Goal: Transaction & Acquisition: Purchase product/service

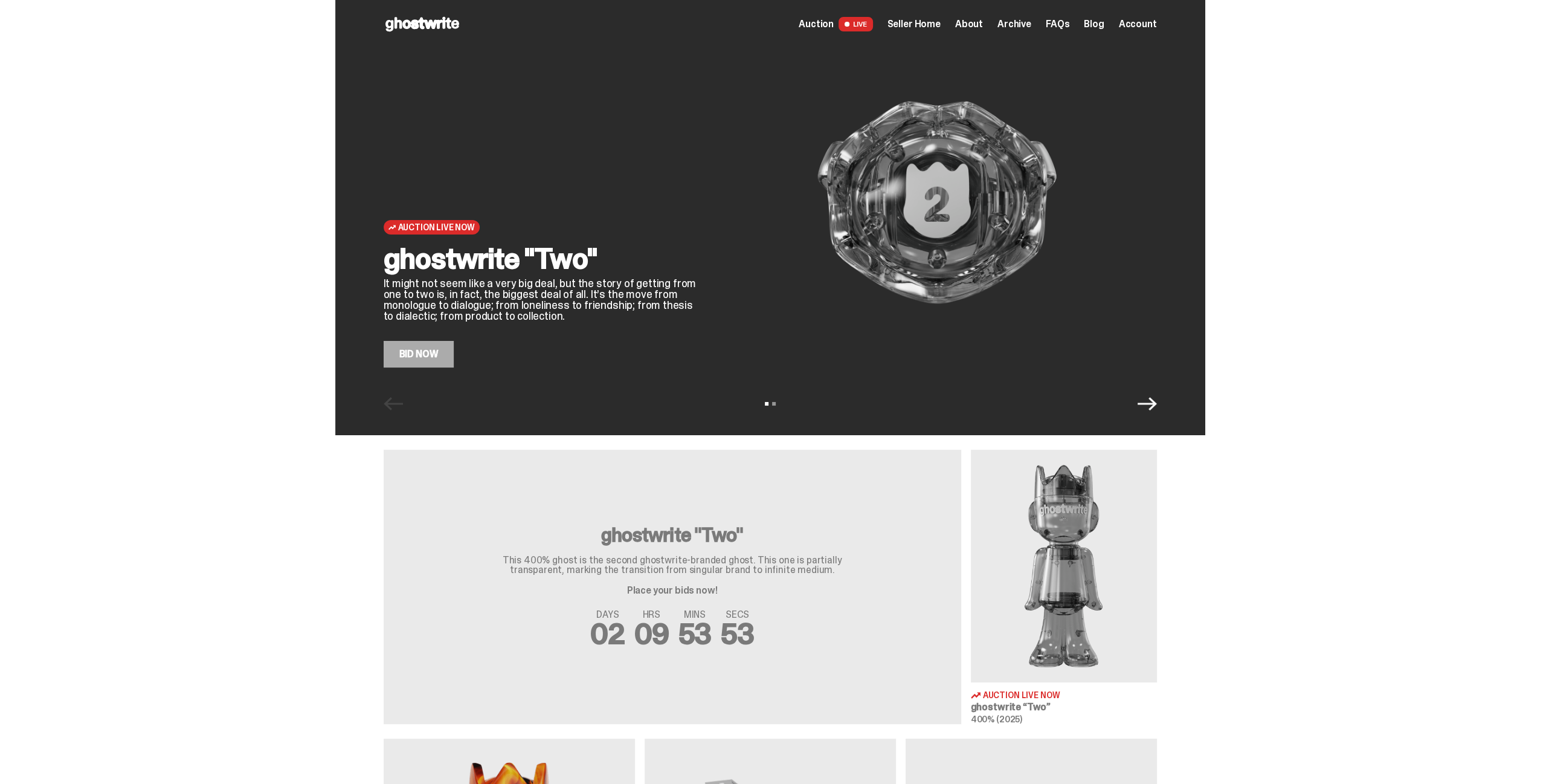
click at [420, 361] on link "Bid Now" at bounding box center [419, 354] width 71 height 27
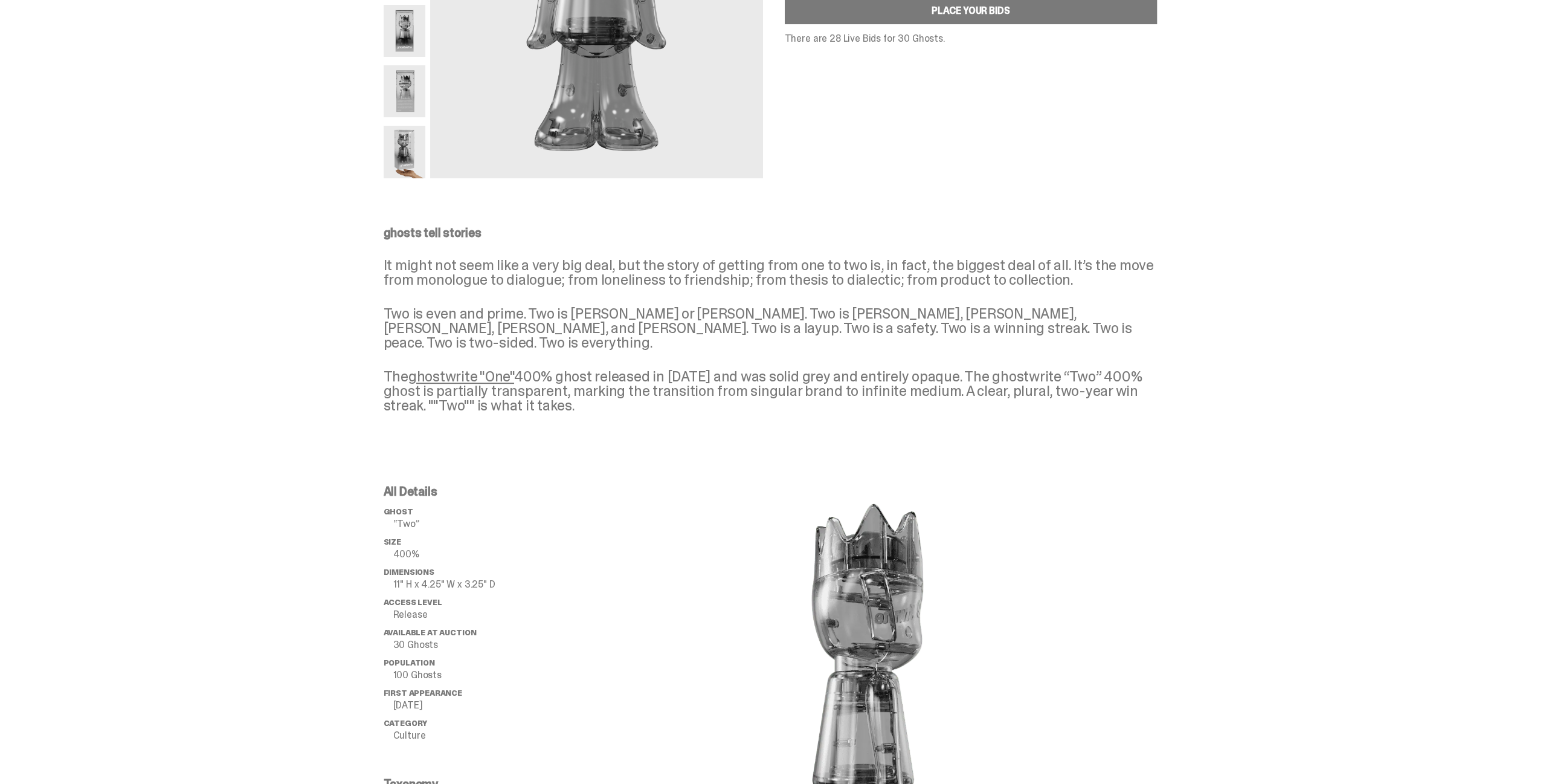
scroll to position [259, 0]
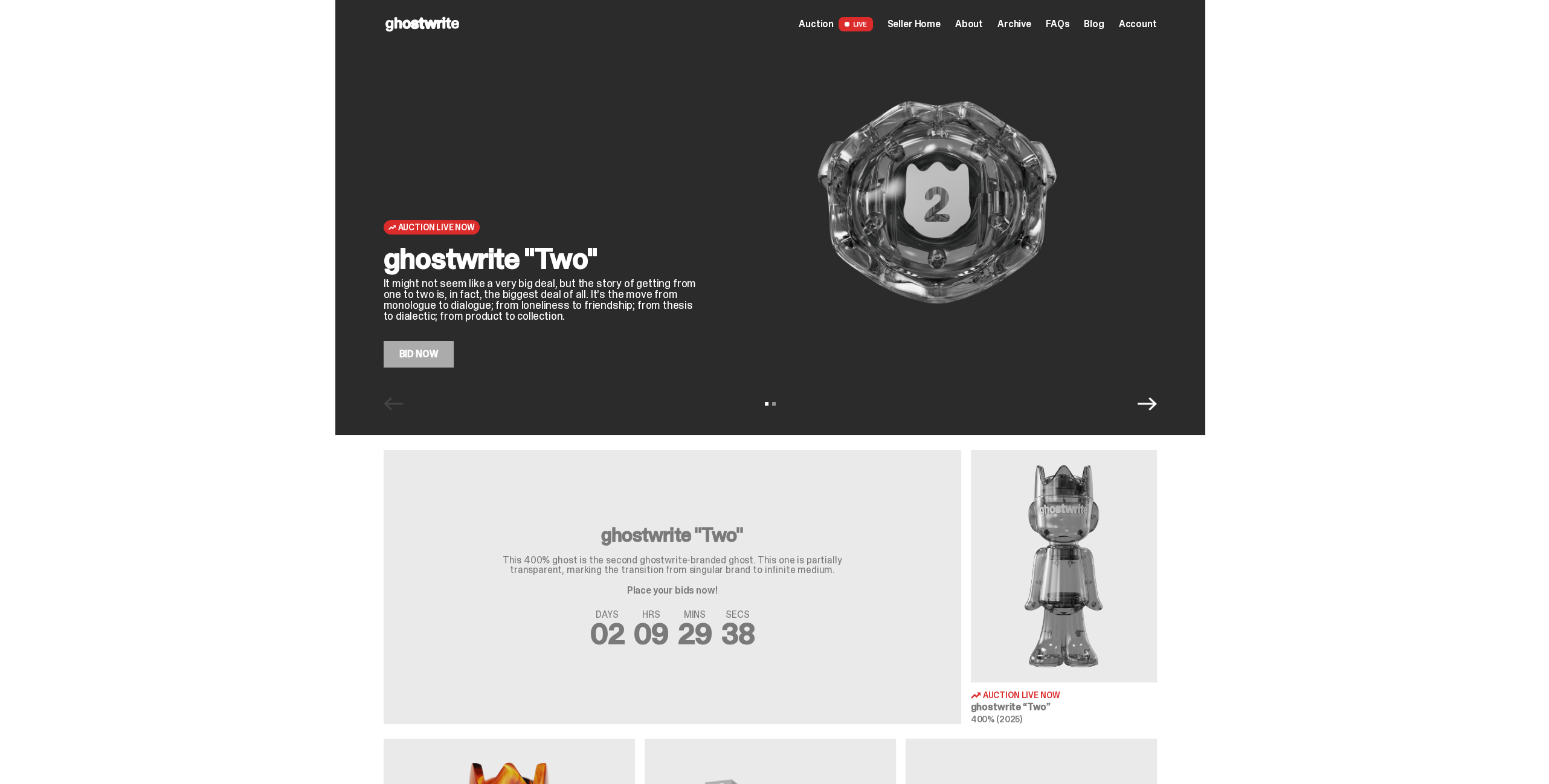
click at [1017, 27] on span "Archive" at bounding box center [1014, 24] width 34 height 10
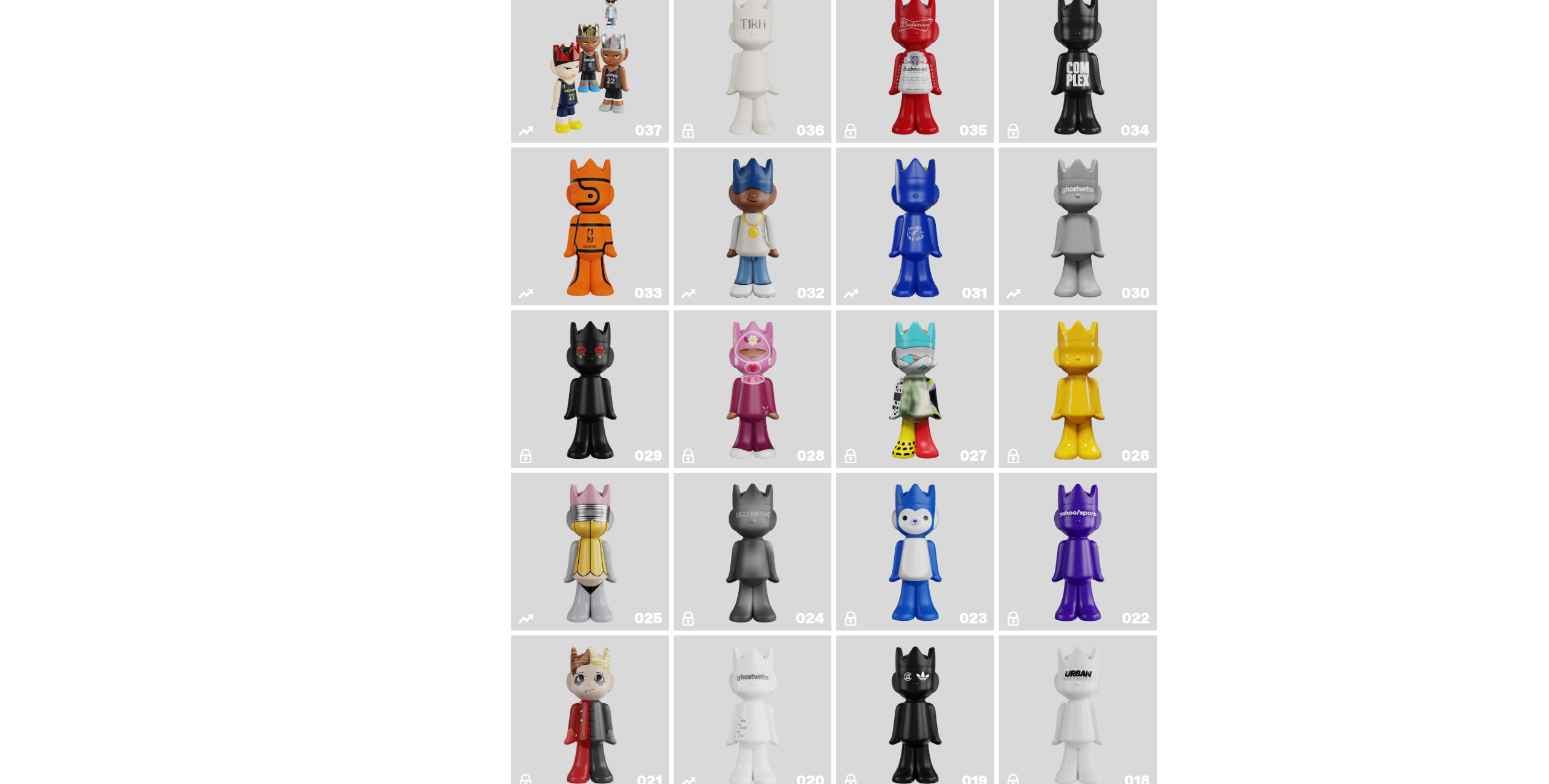
scroll to position [1208, 0]
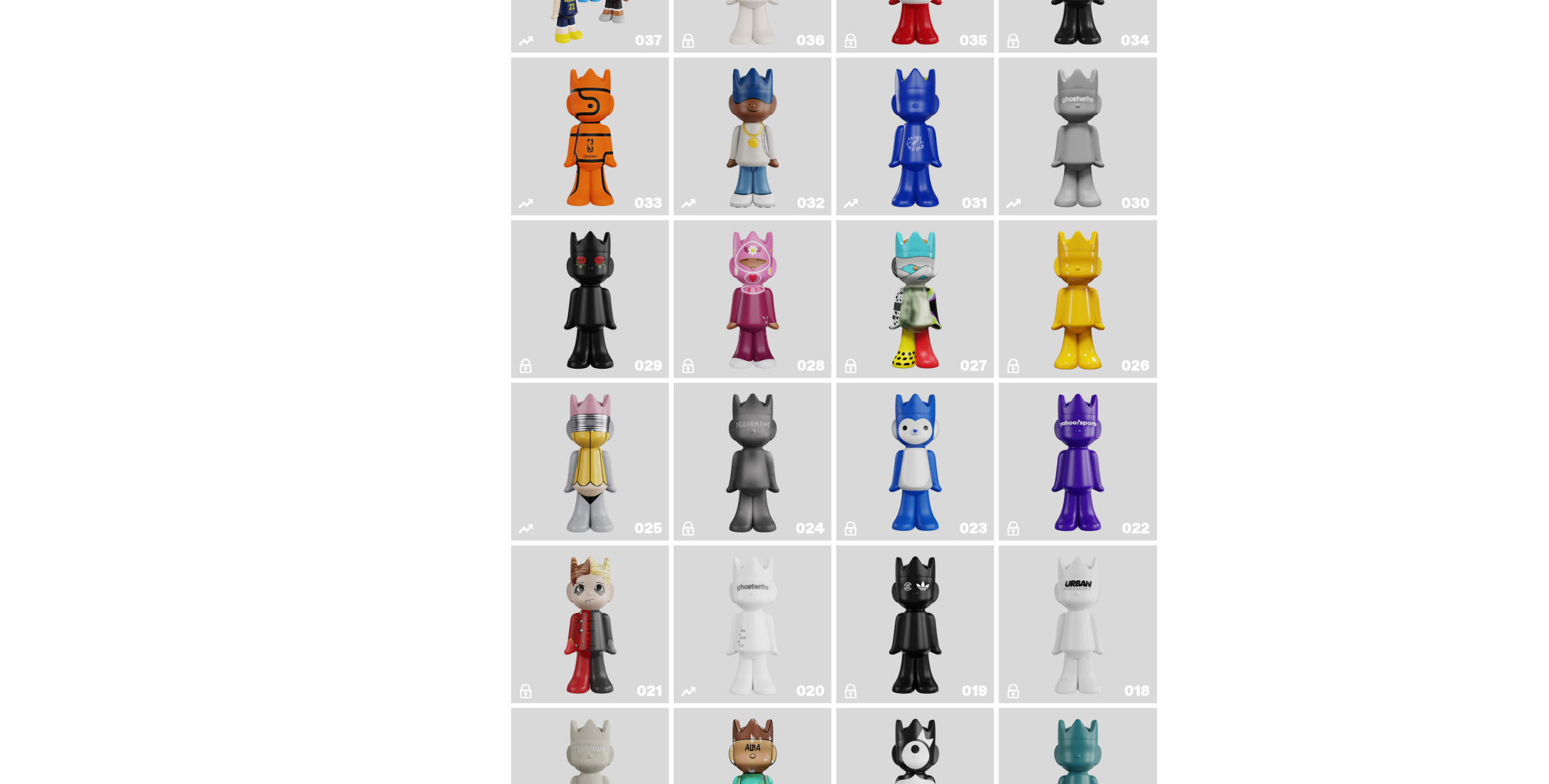
click at [617, 486] on img "No. 2 Pencil" at bounding box center [590, 461] width 83 height 148
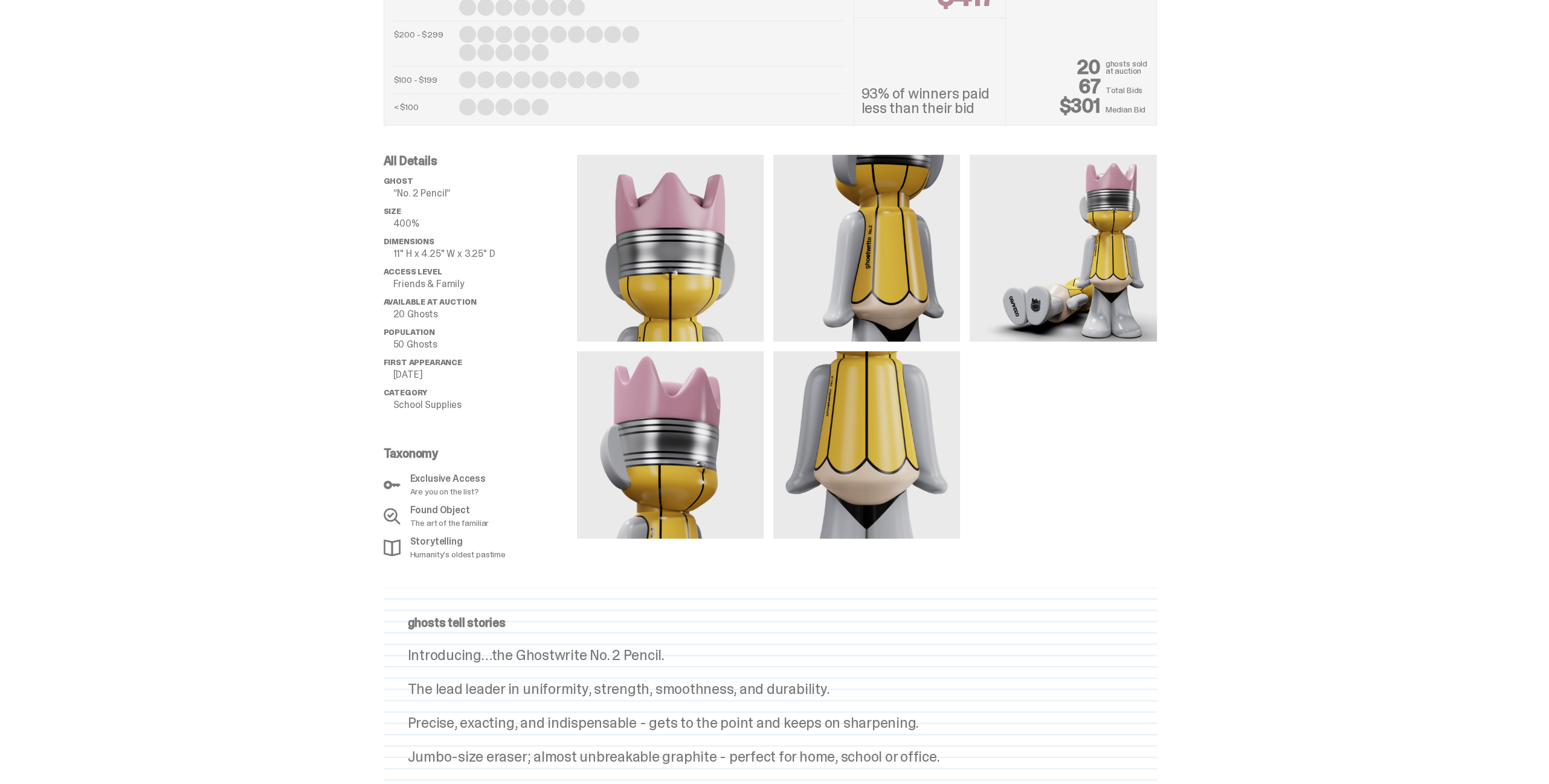
scroll to position [785, 0]
